Goal: Find specific page/section: Find specific page/section

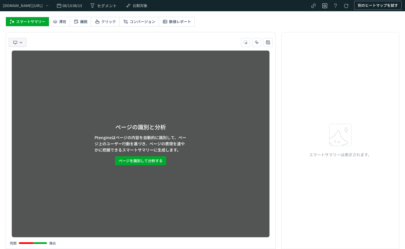
drag, startPoint x: 24, startPoint y: 41, endPoint x: 21, endPoint y: 43, distance: 3.2
click at [24, 41] on button "heatmap-toolbar-container" at bounding box center [18, 42] width 18 height 9
click at [21, 42] on icon "heatmap-toolbar-container" at bounding box center [21, 43] width 4 height 4
click at [13, 43] on icon "heatmap-toolbar-container" at bounding box center [15, 43] width 6 height 6
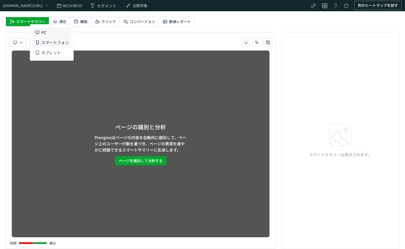
click at [0, 0] on li "スマートフォン" at bounding box center [0, 0] width 0 height 0
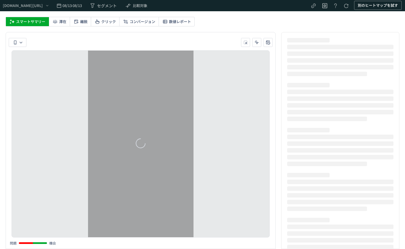
click at [0, 0] on span "スマートフォン" at bounding box center [0, 0] width 0 height 0
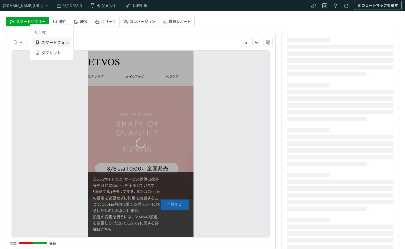
drag, startPoint x: 58, startPoint y: 42, endPoint x: 101, endPoint y: 37, distance: 43.0
click at [85, 36] on div "問題 機会" at bounding box center [141, 140] width 270 height 217
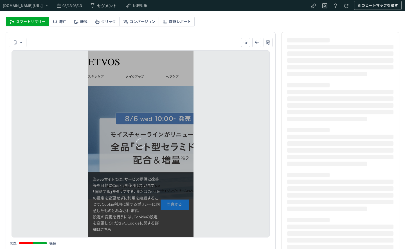
drag, startPoint x: 101, startPoint y: 37, endPoint x: 111, endPoint y: 118, distance: 80.9
click at [101, 37] on div "問題 機会" at bounding box center [141, 140] width 270 height 217
